Goal: Task Accomplishment & Management: Manage account settings

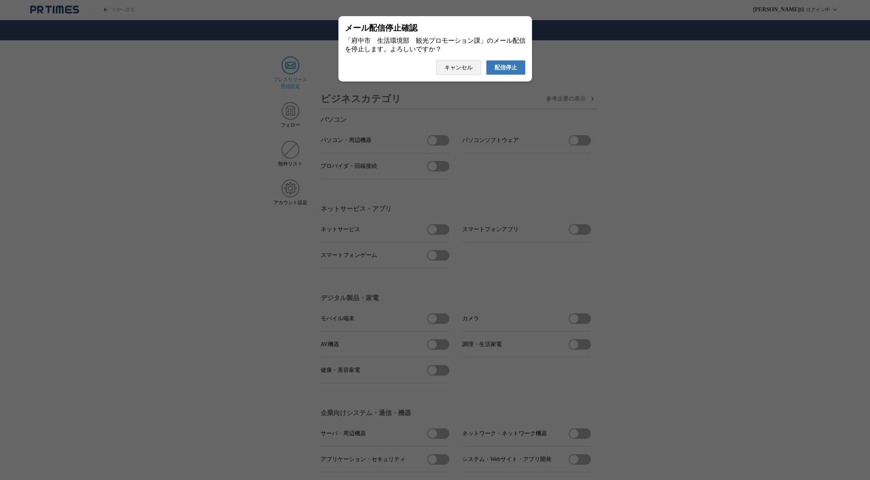
click at [514, 71] on span "配信停止" at bounding box center [505, 67] width 23 height 7
click at [504, 71] on span "配信停止" at bounding box center [505, 67] width 23 height 7
click at [504, 75] on button "配信停止" at bounding box center [506, 67] width 40 height 15
click at [515, 71] on span "配信停止" at bounding box center [505, 67] width 23 height 7
click at [516, 75] on button "配信停止" at bounding box center [506, 67] width 40 height 15
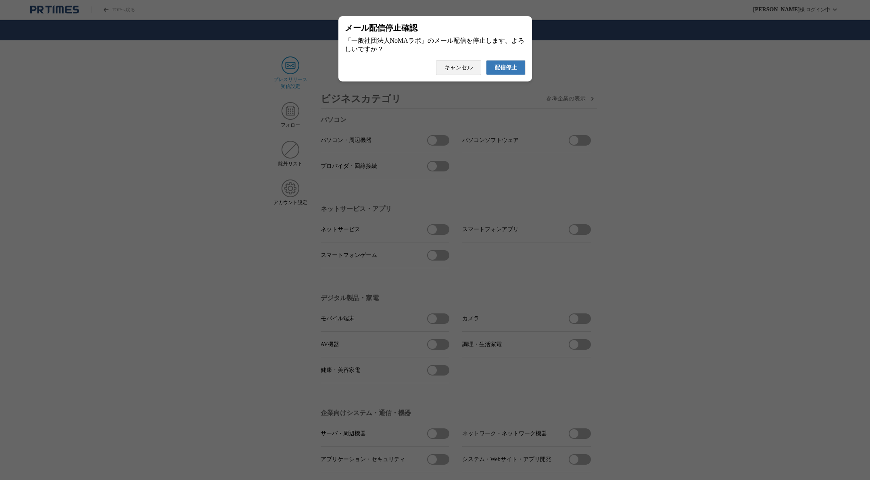
click at [515, 71] on span "配信停止" at bounding box center [505, 67] width 23 height 7
